Goal: Information Seeking & Learning: Find specific fact

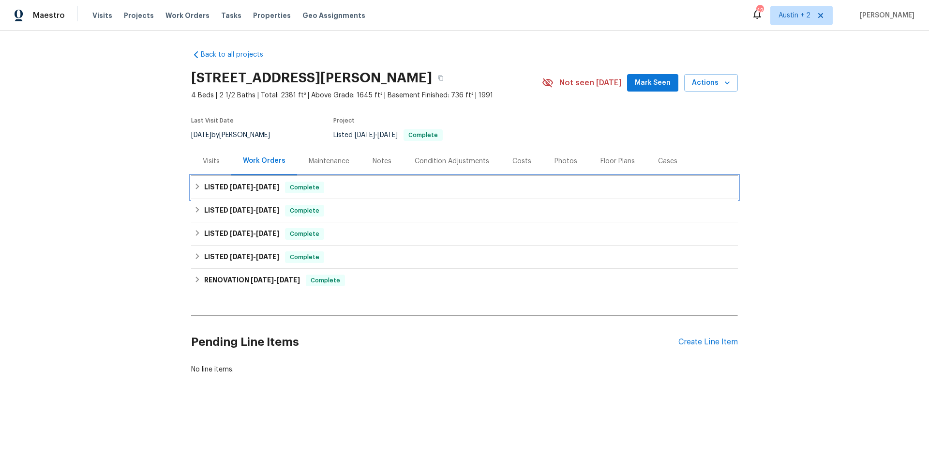
click at [222, 189] on h6 "LISTED [DATE] - [DATE]" at bounding box center [241, 187] width 75 height 12
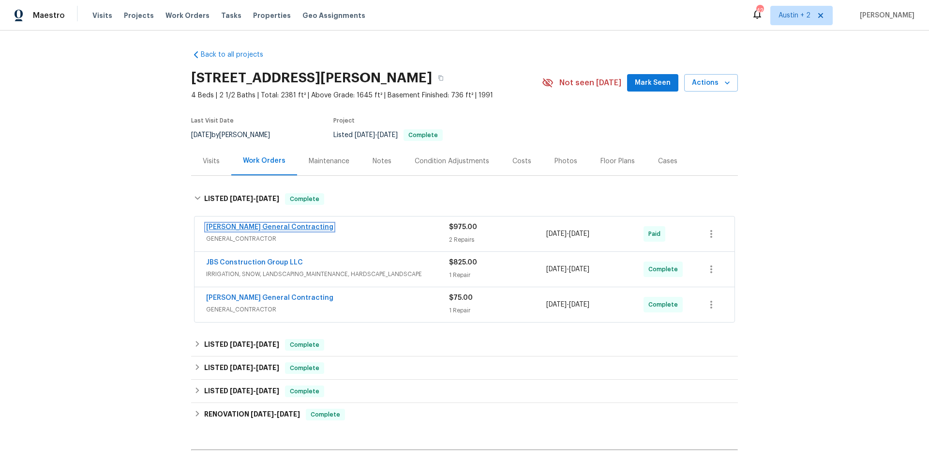
click at [250, 226] on link "[PERSON_NAME] General Contracting" at bounding box center [269, 227] width 127 height 7
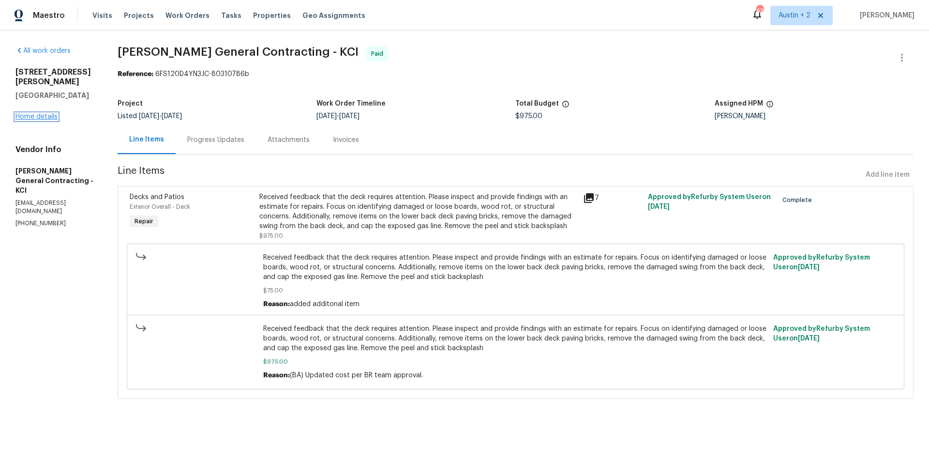
click at [29, 113] on link "Home details" at bounding box center [36, 116] width 42 height 7
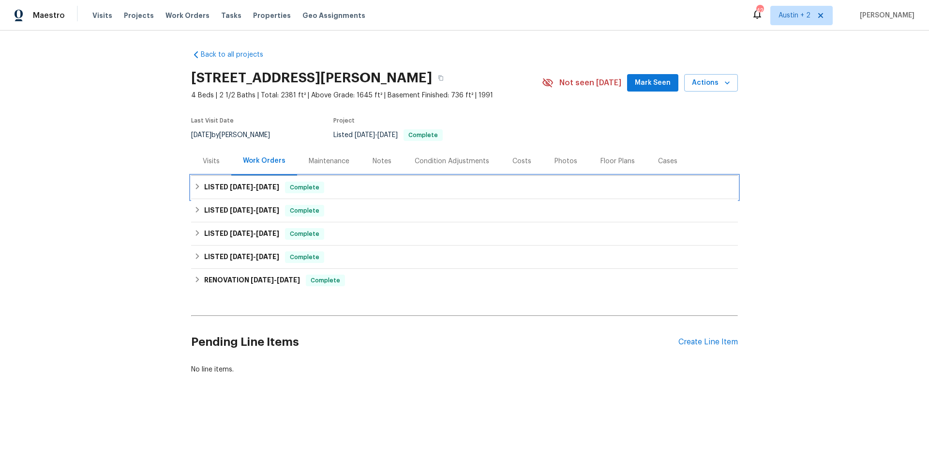
click at [236, 185] on span "[DATE]" at bounding box center [241, 186] width 23 height 7
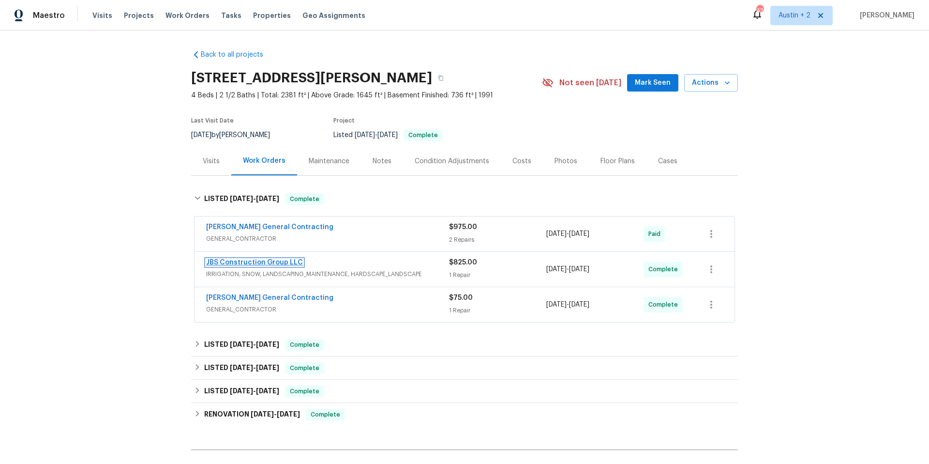
click at [267, 262] on link "JBS Construction Group LLC" at bounding box center [254, 262] width 97 height 7
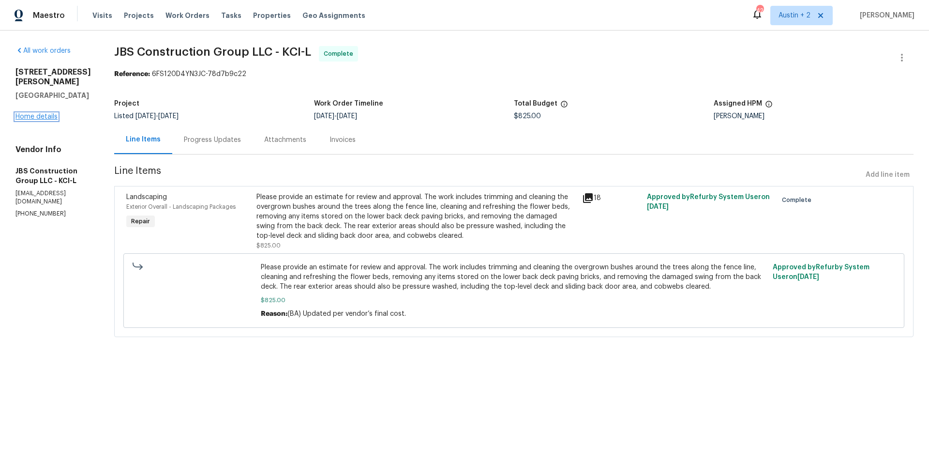
click at [40, 113] on link "Home details" at bounding box center [36, 116] width 42 height 7
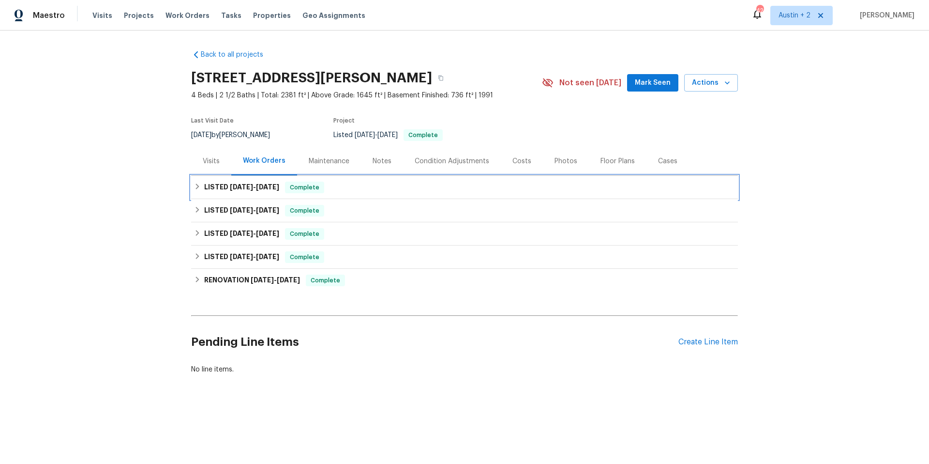
click at [206, 187] on h6 "LISTED [DATE] - [DATE]" at bounding box center [241, 187] width 75 height 12
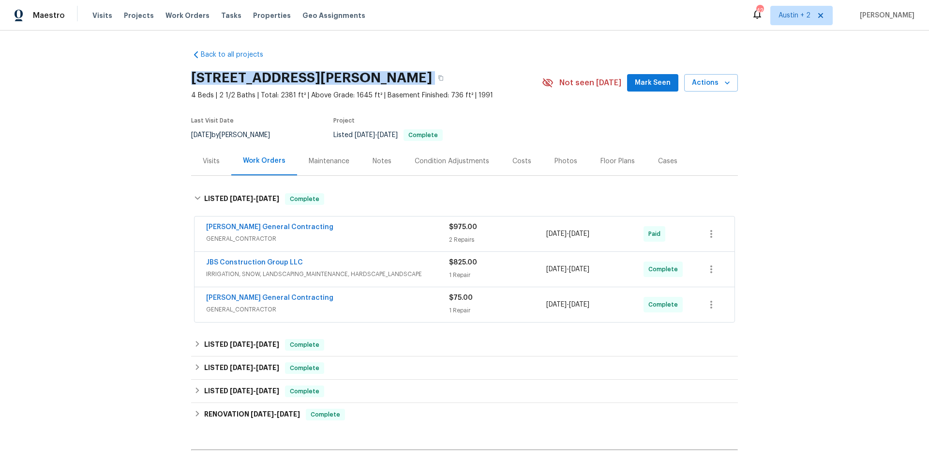
drag, startPoint x: 187, startPoint y: 75, endPoint x: 484, endPoint y: 77, distance: 297.1
click at [484, 77] on div "[STREET_ADDRESS][PERSON_NAME]" at bounding box center [366, 77] width 351 height 25
copy div "[STREET_ADDRESS][PERSON_NAME]"
click at [264, 222] on span "[PERSON_NAME] General Contracting" at bounding box center [269, 227] width 127 height 10
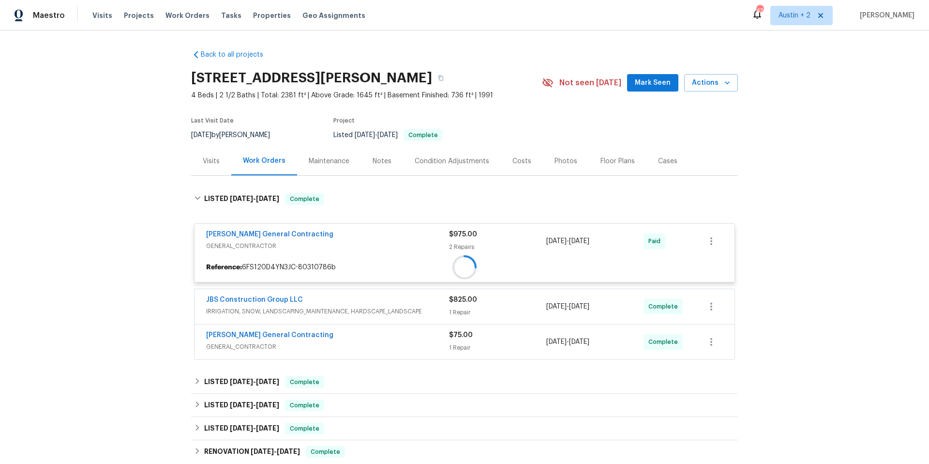
click at [266, 224] on div "[PERSON_NAME] General Contracting GENERAL_CONTRACTOR $975.00 2 Repairs [DATE] -…" at bounding box center [465, 241] width 540 height 35
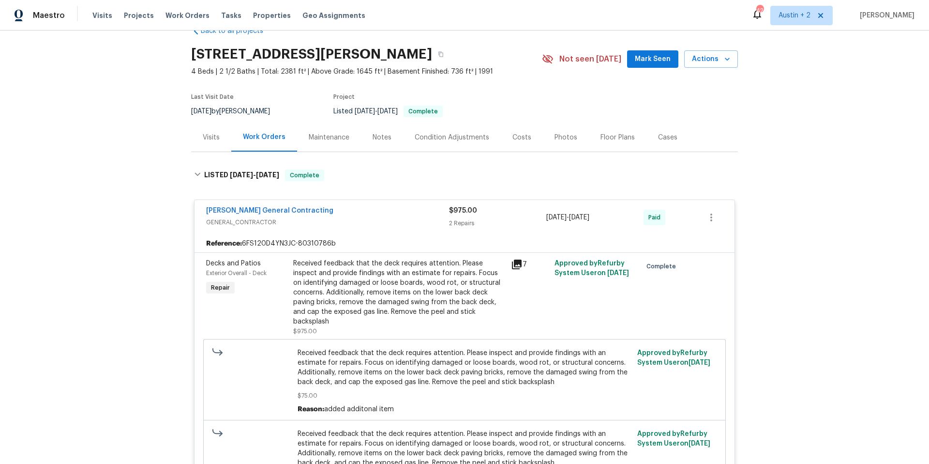
scroll to position [363, 0]
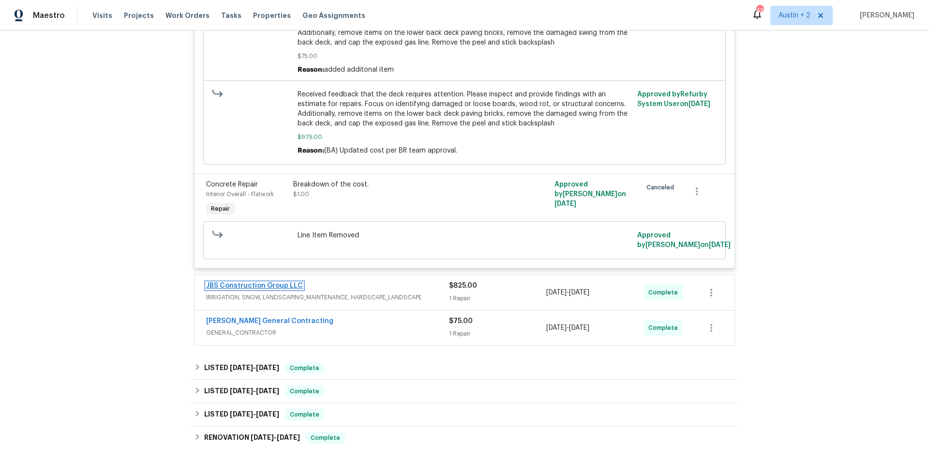
click at [256, 289] on link "JBS Construction Group LLC" at bounding box center [254, 285] width 97 height 7
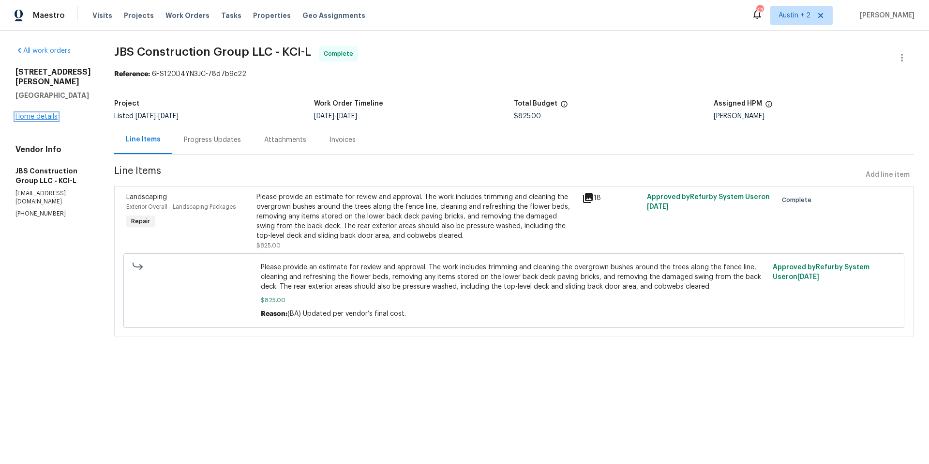
click at [39, 113] on link "Home details" at bounding box center [36, 116] width 42 height 7
